Goal: Information Seeking & Learning: Check status

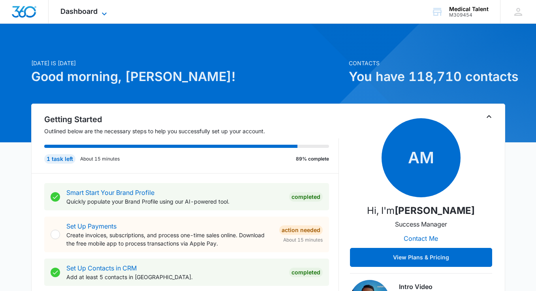
click at [74, 15] on span "Dashboard" at bounding box center [78, 11] width 37 height 8
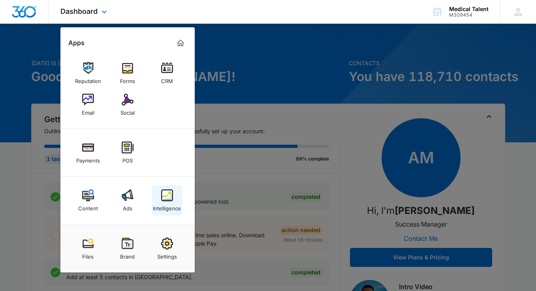
click at [165, 199] on img at bounding box center [167, 195] width 12 height 12
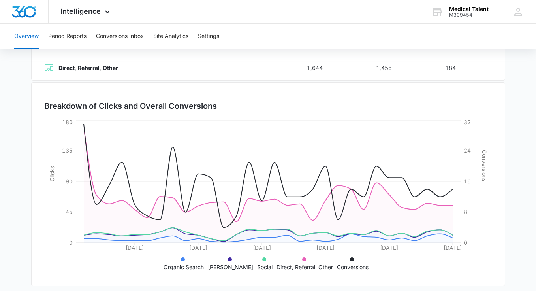
scroll to position [198, 0]
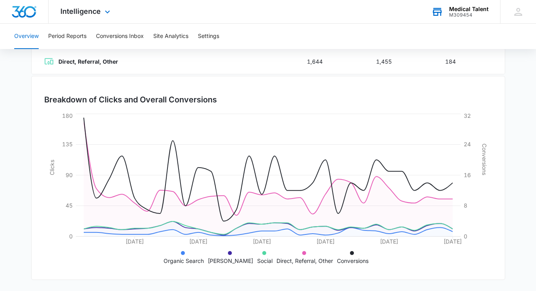
click at [474, 13] on div "M309454" at bounding box center [468, 15] width 39 height 6
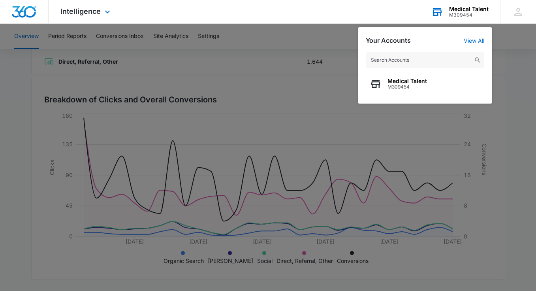
click at [479, 34] on div "Your Accounts View All Medical Talent M309454" at bounding box center [425, 65] width 134 height 76
click at [478, 39] on link "View All" at bounding box center [474, 40] width 21 height 7
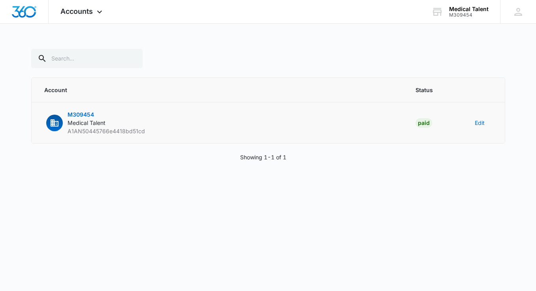
click at [381, 125] on td "M309454 Medical Talent A1AN50445766e4418bd51cd" at bounding box center [219, 122] width 374 height 41
click at [482, 120] on button "Edit" at bounding box center [480, 122] width 10 height 8
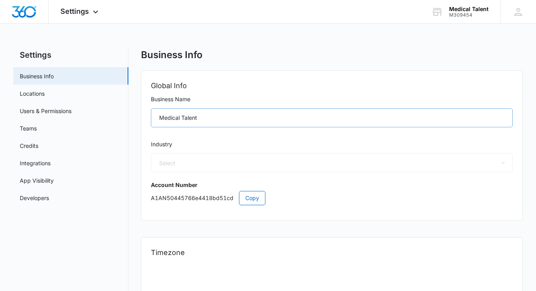
select select "52"
select select "US"
select select "America/[GEOGRAPHIC_DATA]"
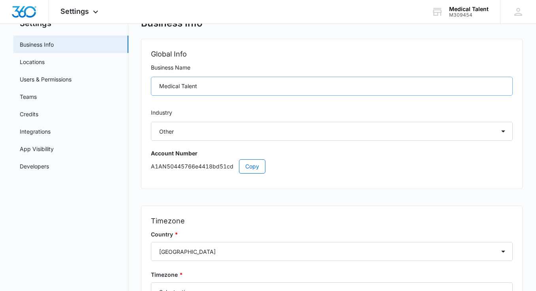
scroll to position [34, 0]
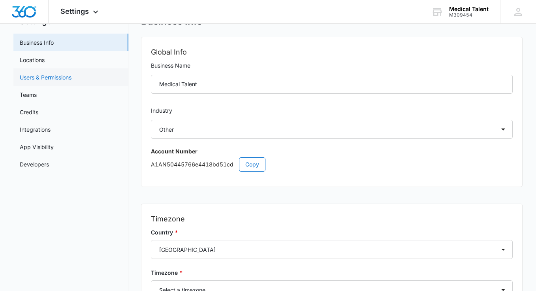
click at [51, 74] on link "Users & Permissions" at bounding box center [46, 77] width 52 height 8
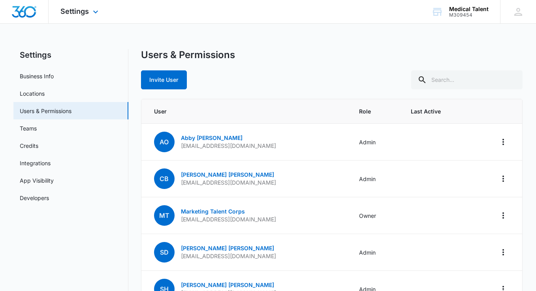
click at [19, 17] on div at bounding box center [24, 11] width 49 height 23
click at [37, 17] on div at bounding box center [24, 11] width 49 height 23
click at [91, 15] on icon at bounding box center [95, 13] width 9 height 9
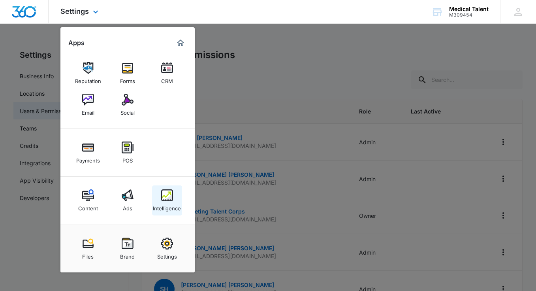
click at [173, 197] on link "Intelligence" at bounding box center [167, 200] width 30 height 30
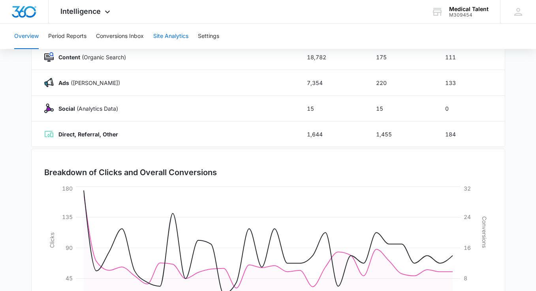
scroll to position [135, 0]
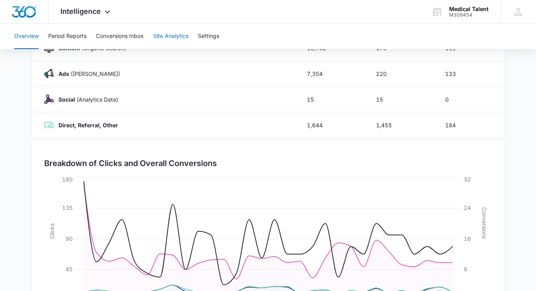
click at [171, 38] on button "Site Analytics" at bounding box center [170, 36] width 35 height 25
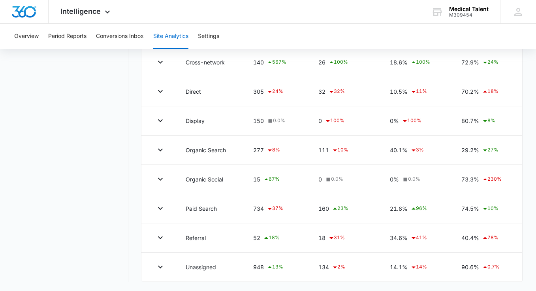
scroll to position [298, 0]
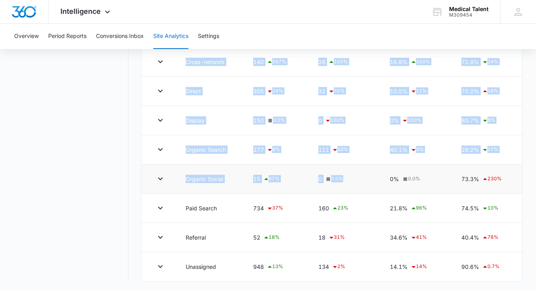
drag, startPoint x: 180, startPoint y: 61, endPoint x: 368, endPoint y: 191, distance: 229.2
click at [368, 191] on tbody "Cross-network 140 567 % 26 100 % 18.6% 100 % 72.9% 24 % Direct 305 24 % 32 32 %…" at bounding box center [331, 164] width 381 height 234
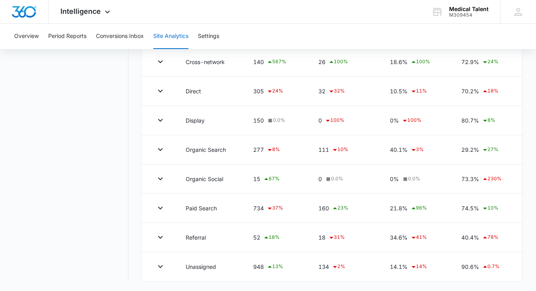
click at [112, 143] on nav "Site Analytics Channels Report Source Report Page Insights Location Data Conver…" at bounding box center [70, 28] width 115 height 505
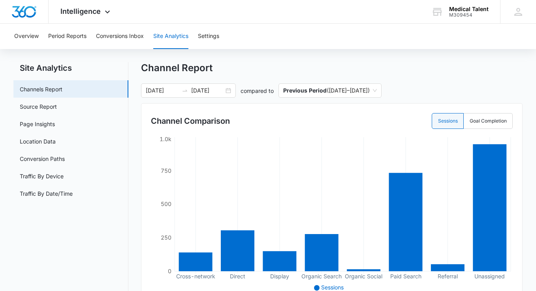
scroll to position [0, 0]
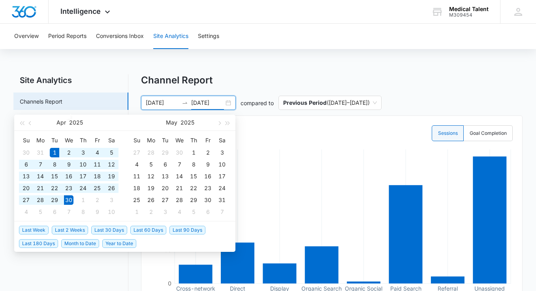
click at [223, 99] on input "[DATE]" at bounding box center [207, 102] width 33 height 9
type input "[DATE]"
click at [40, 118] on div "[DATE]" at bounding box center [69, 123] width 69 height 16
click at [33, 122] on button "button" at bounding box center [30, 123] width 9 height 16
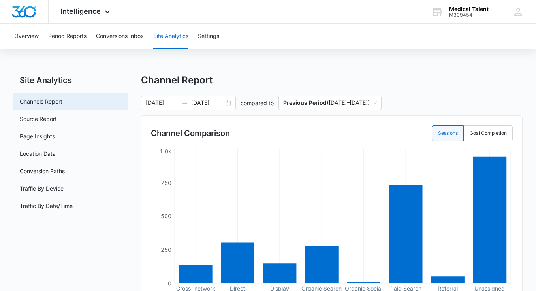
drag, startPoint x: 284, startPoint y: 47, endPoint x: 275, endPoint y: 51, distance: 9.9
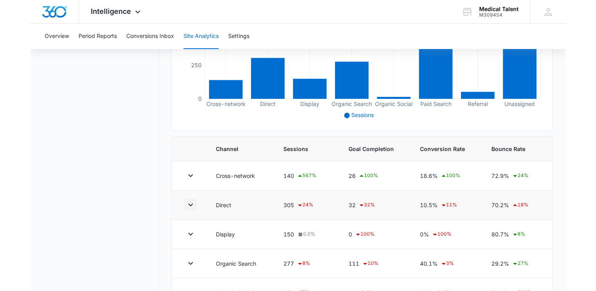
scroll to position [181, 0]
